Goal: Task Accomplishment & Management: Manage account settings

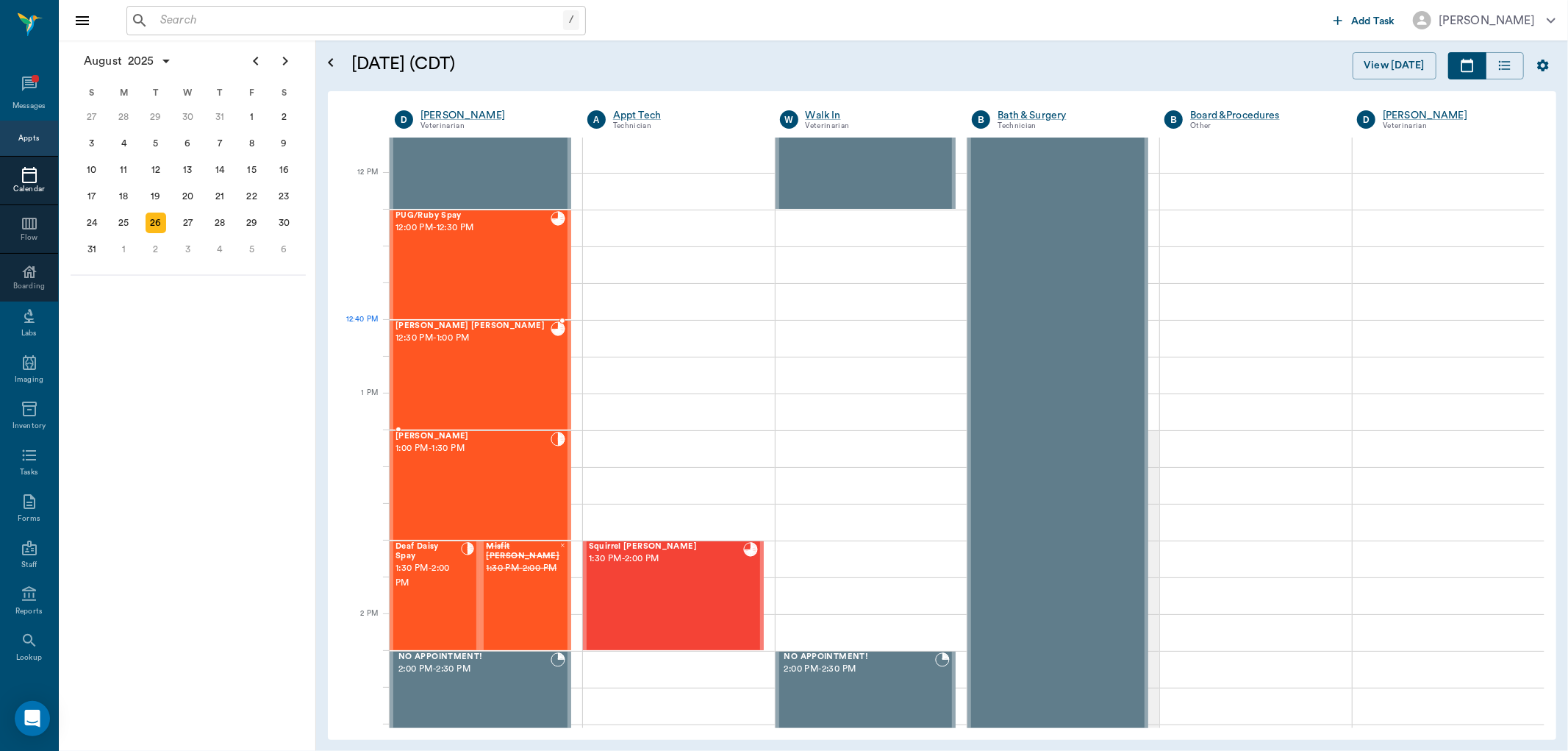
scroll to position [811, 0]
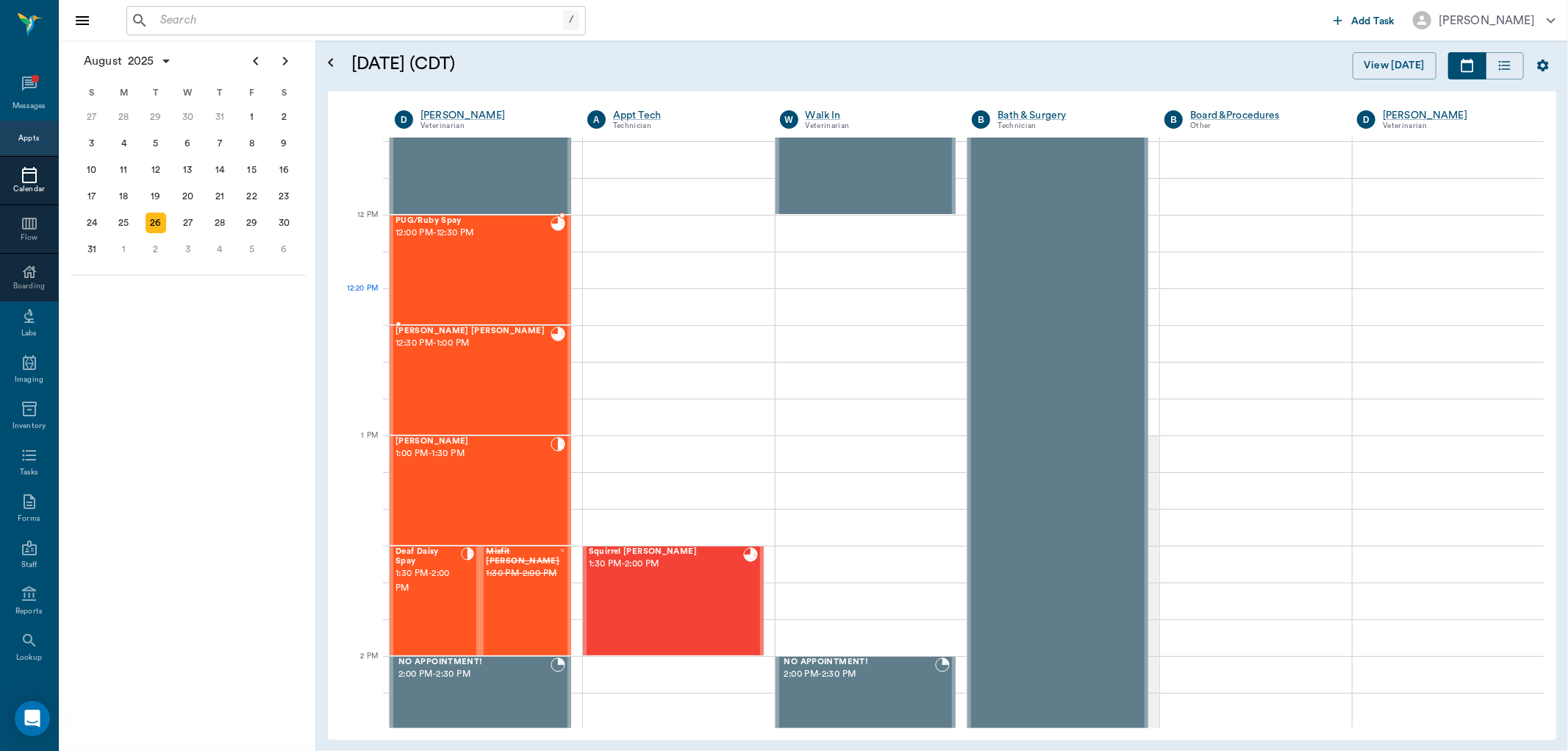
click at [458, 290] on div "PUG/Ruby Spay 12:00 PM - 12:30 PM" at bounding box center [473, 270] width 155 height 108
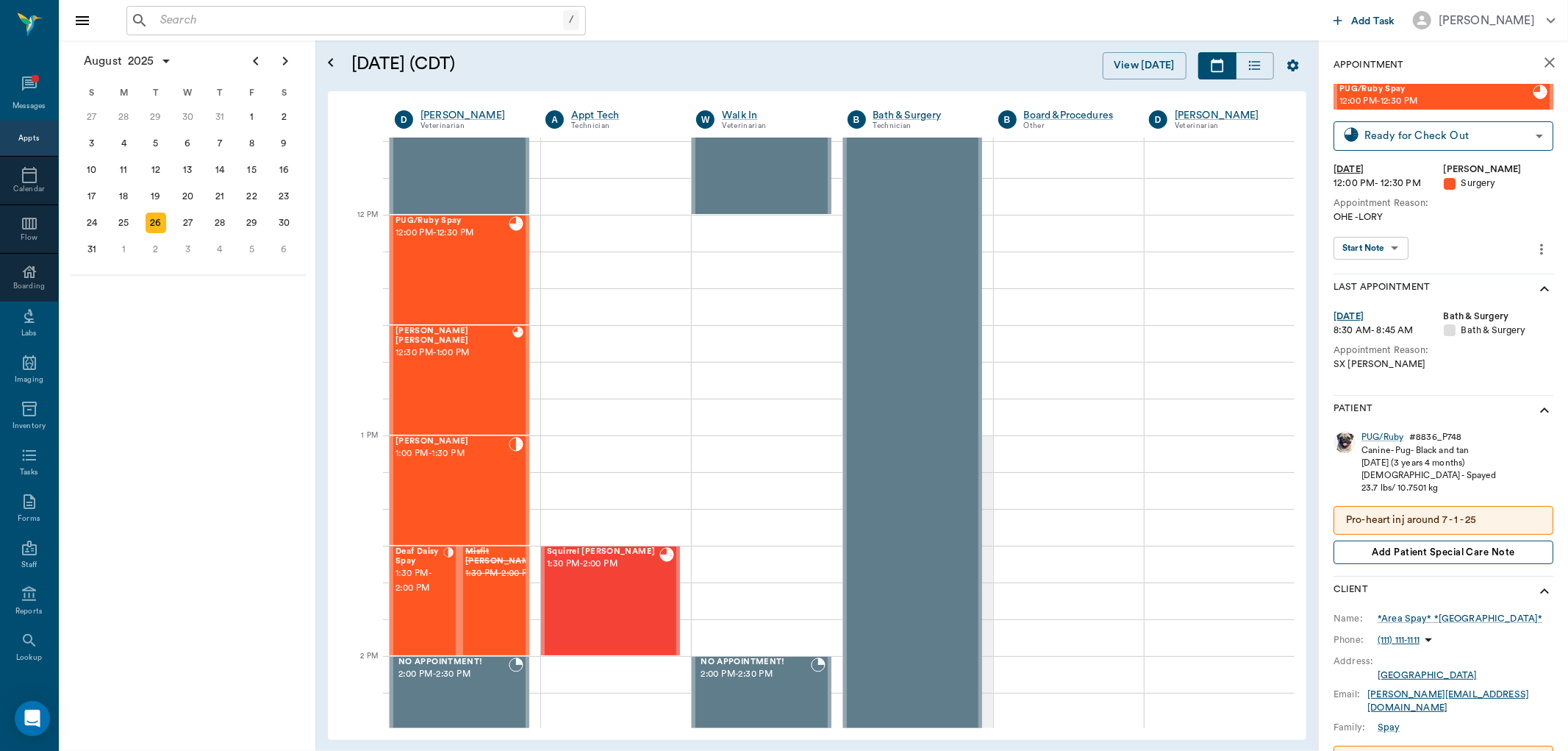
click at [1448, 557] on span "Add patient Special Care Note" at bounding box center [1443, 552] width 143 height 16
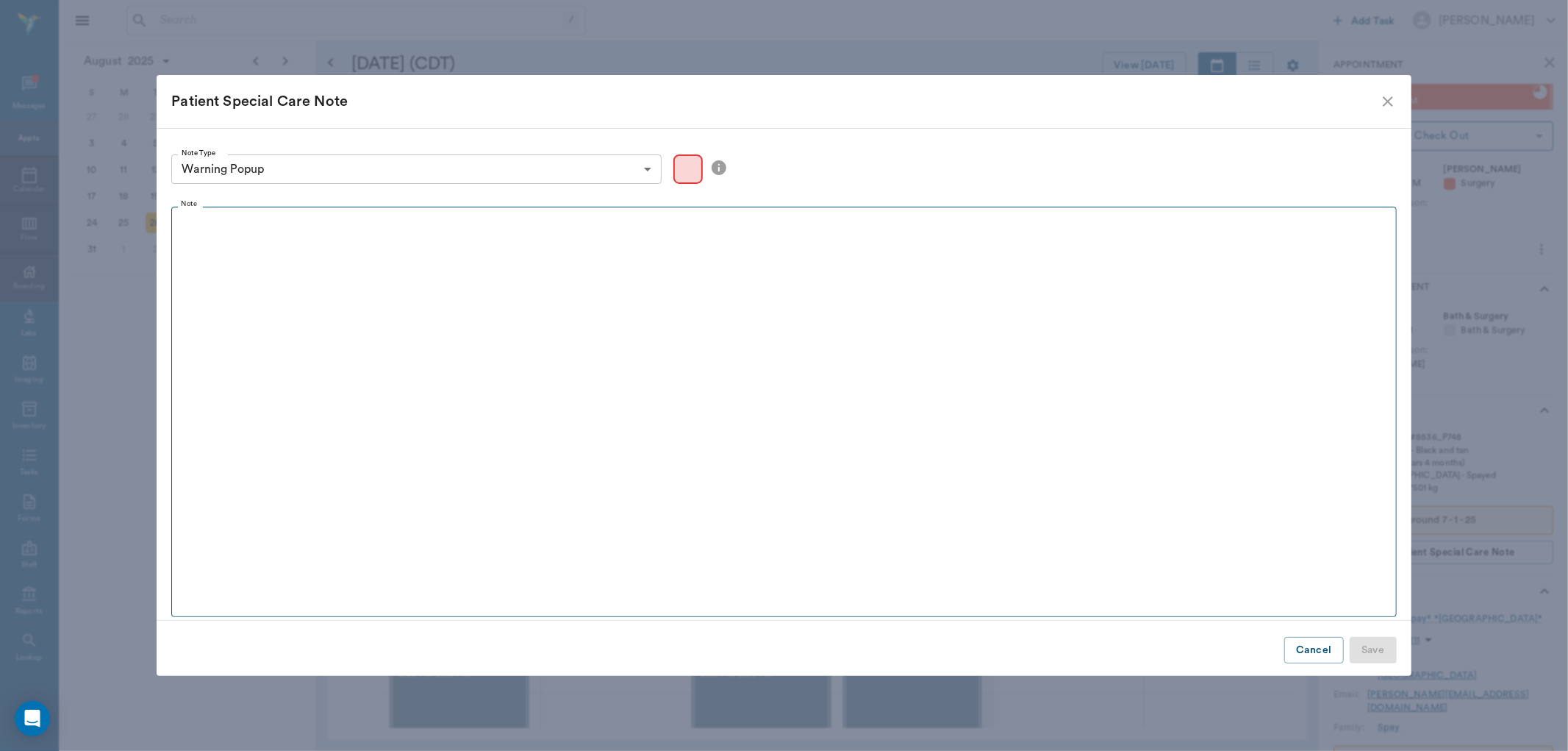
click at [309, 294] on fieldset "Note" at bounding box center [783, 409] width 1224 height 417
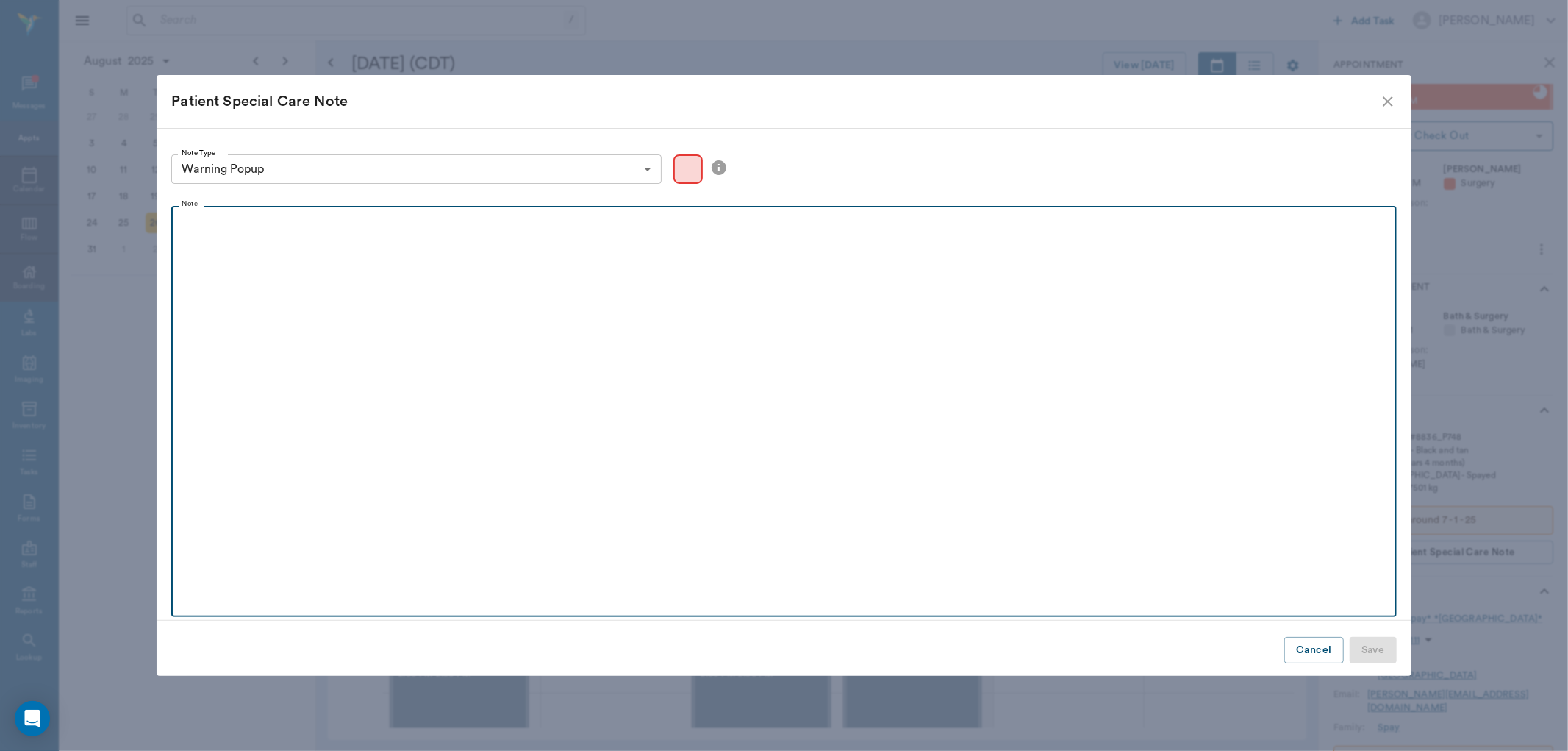
click at [451, 237] on div at bounding box center [783, 232] width 1210 height 37
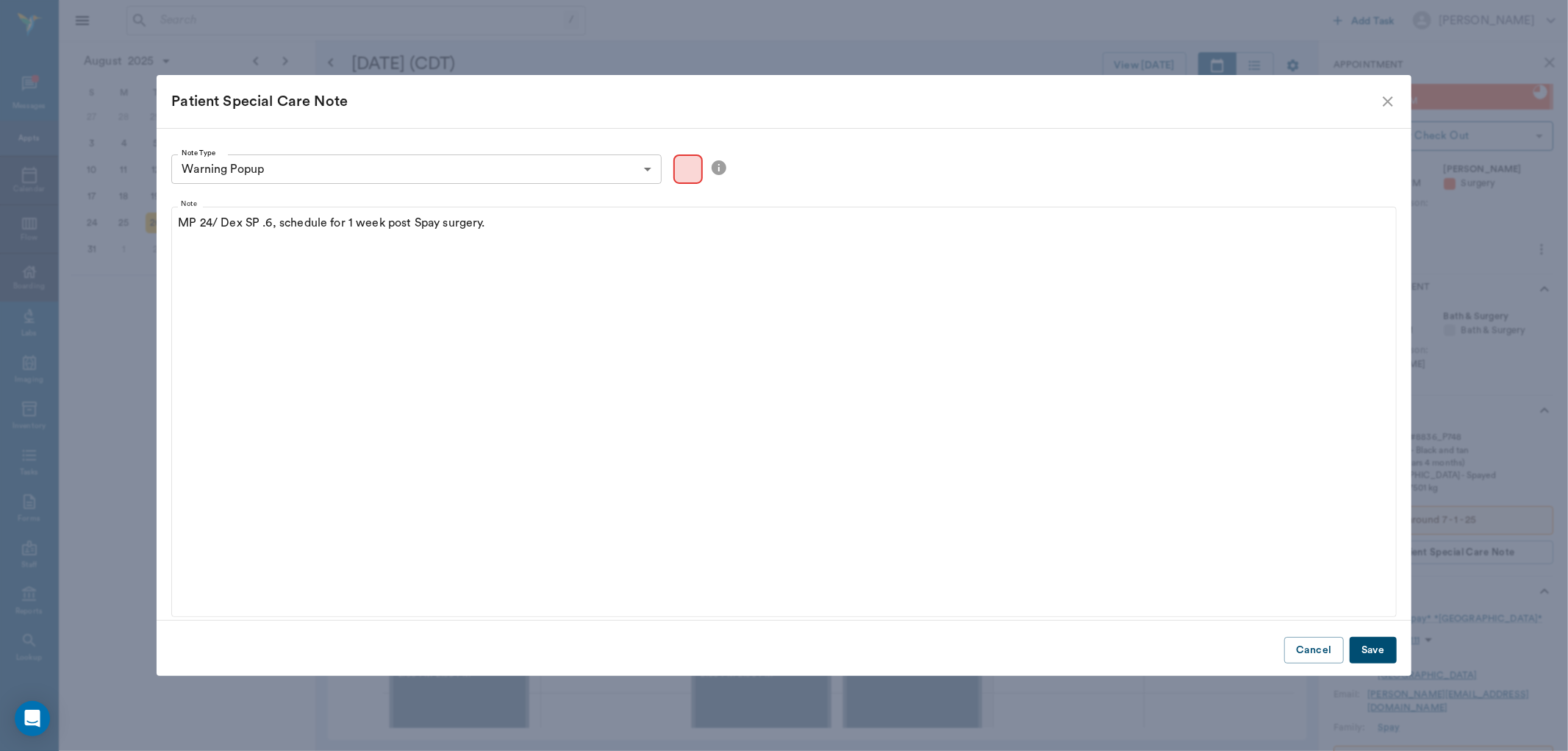
click at [693, 177] on div "Color preview" at bounding box center [687, 169] width 30 height 30
click at [691, 171] on div "Color preview" at bounding box center [687, 169] width 30 height 30
click at [640, 170] on body "/ ​ Add Task [PERSON_NAME] Nectar Messages Appts Calendar Flow Boarding Labs Im…" at bounding box center [784, 375] width 1568 height 751
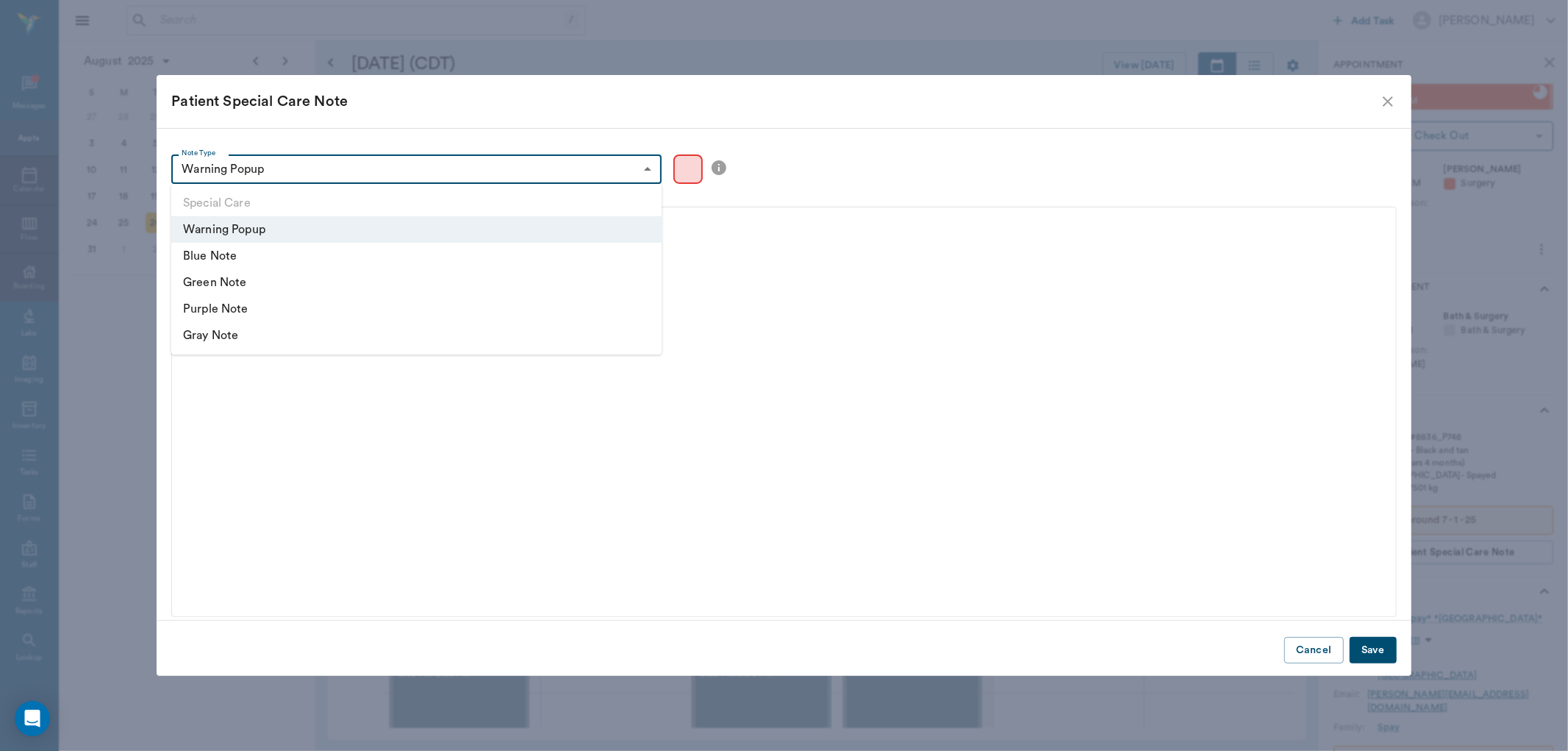
click at [932, 298] on div at bounding box center [784, 375] width 1568 height 751
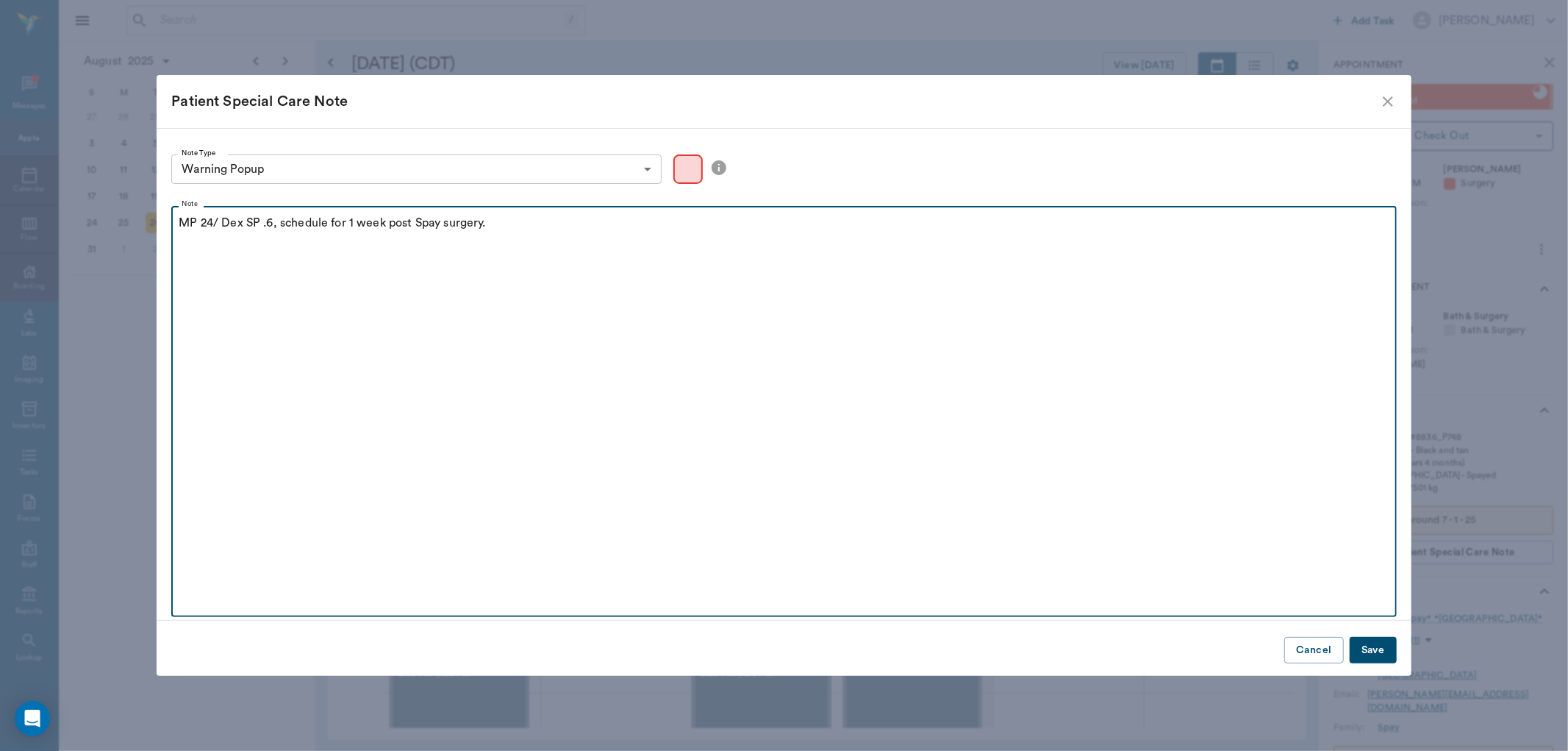
click at [667, 235] on div "MP 24/ Dex SP .6, schedule for 1 week post Spay surgery." at bounding box center [783, 232] width 1210 height 37
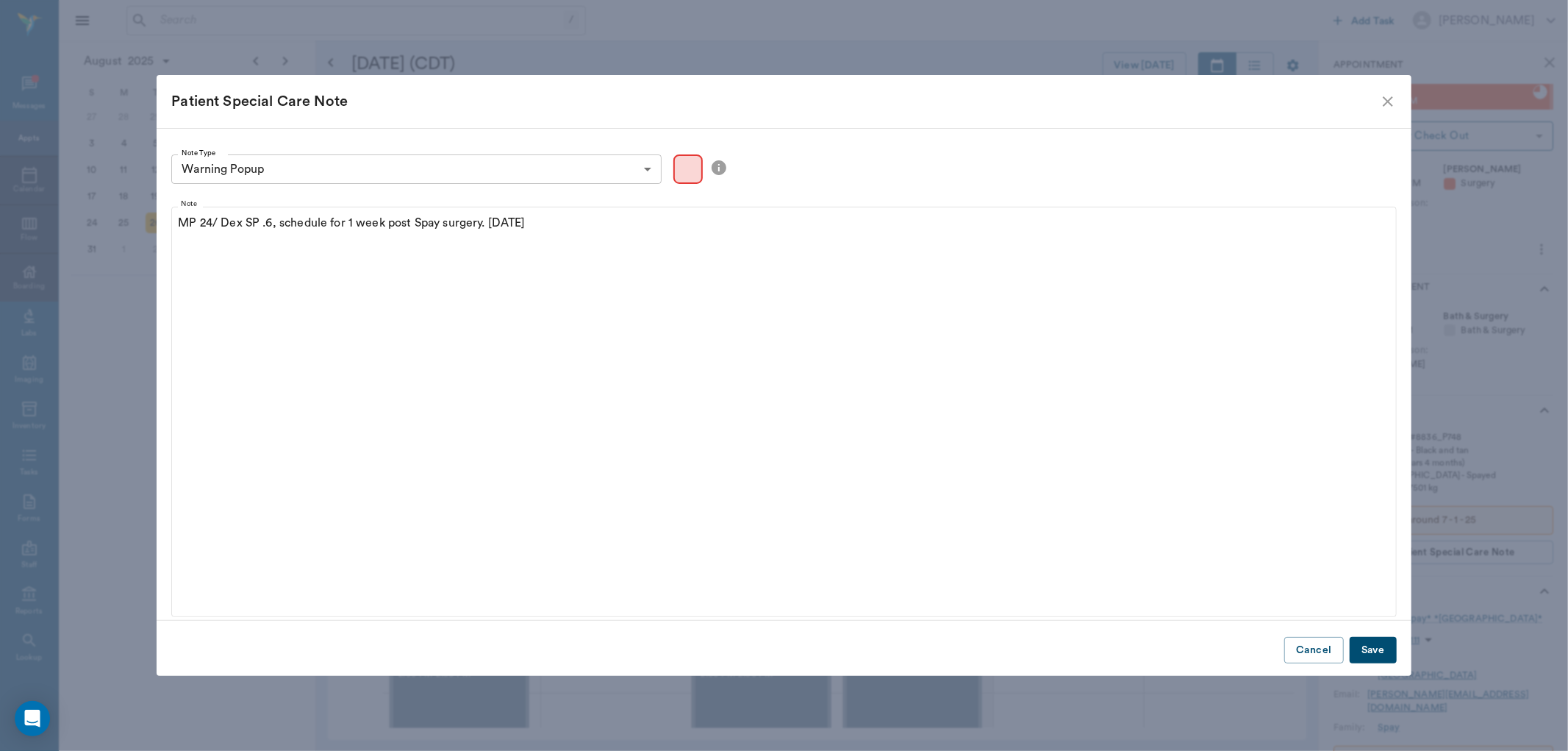
click at [1390, 661] on button "Save" at bounding box center [1373, 650] width 47 height 27
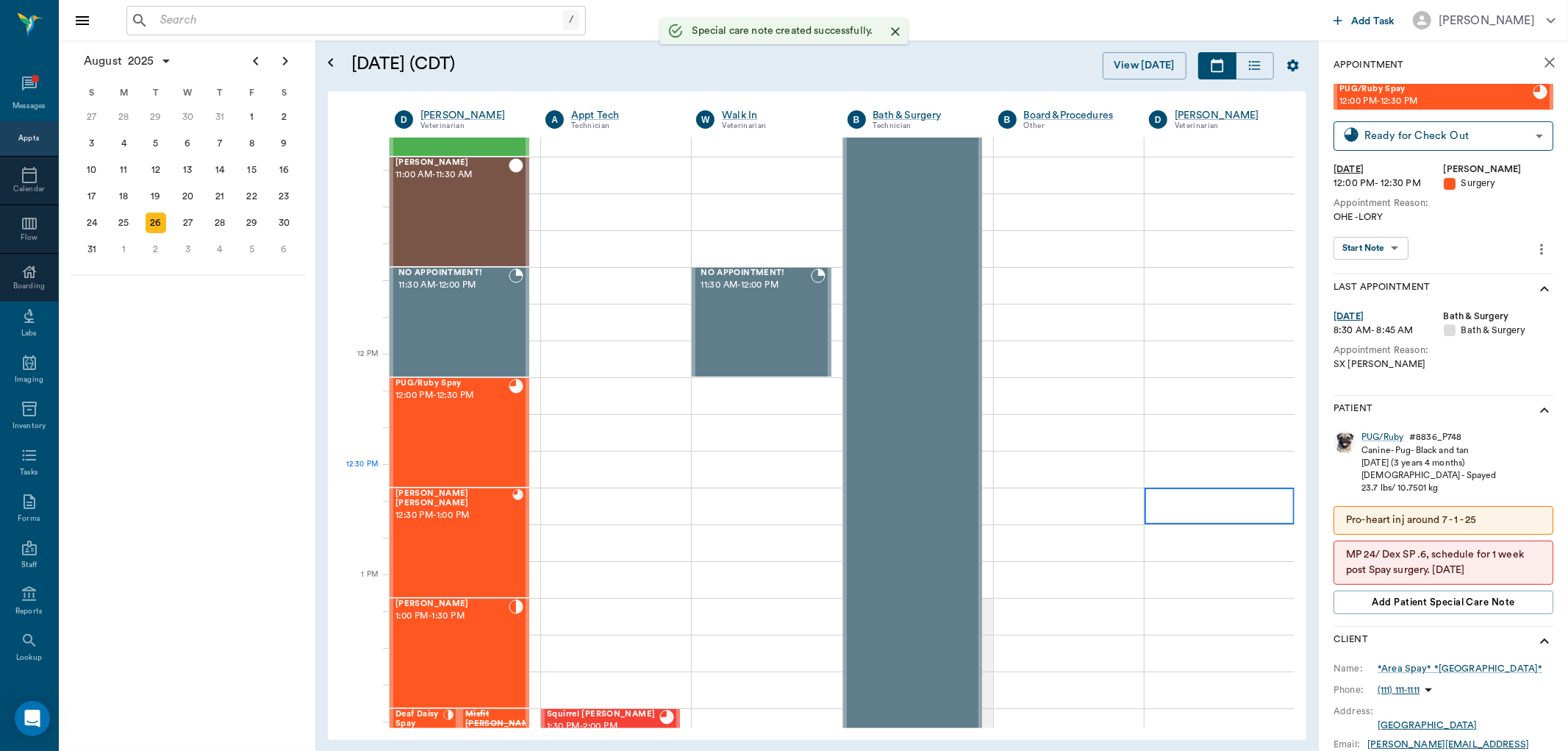
scroll to position [648, 0]
